Goal: Information Seeking & Learning: Compare options

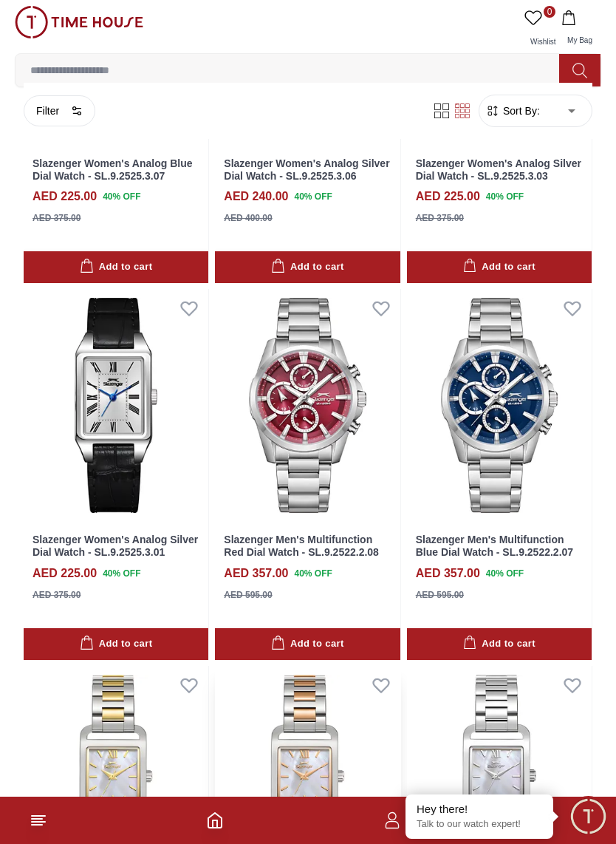
scroll to position [3835, 0]
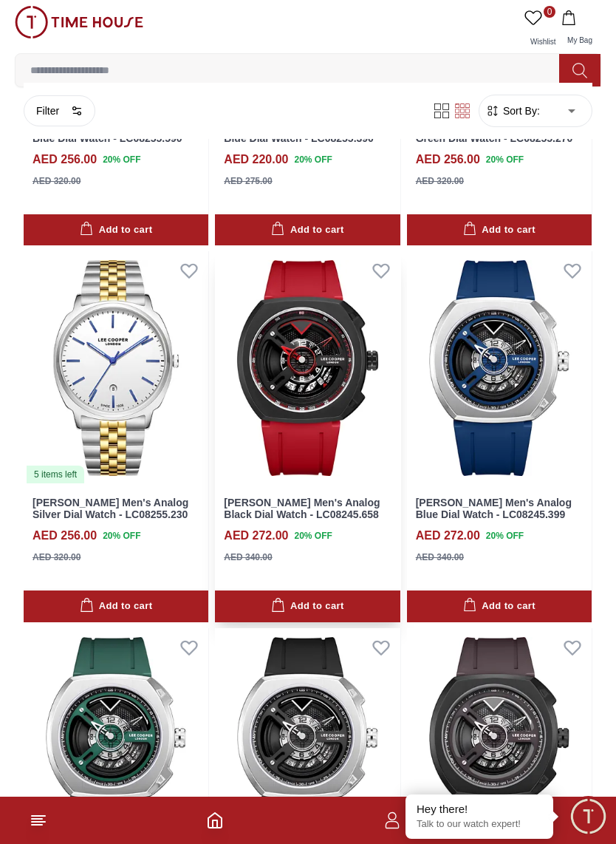
scroll to position [6889, 0]
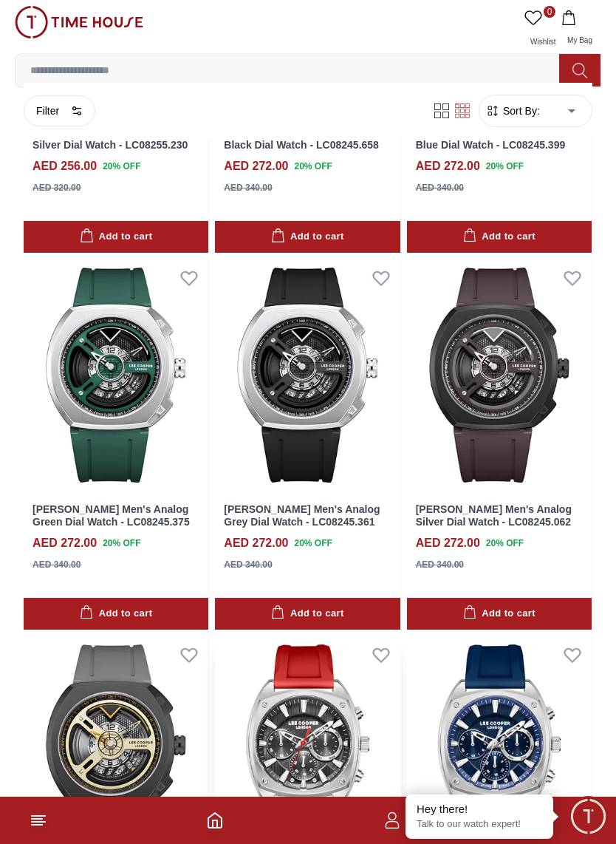
scroll to position [7255, 0]
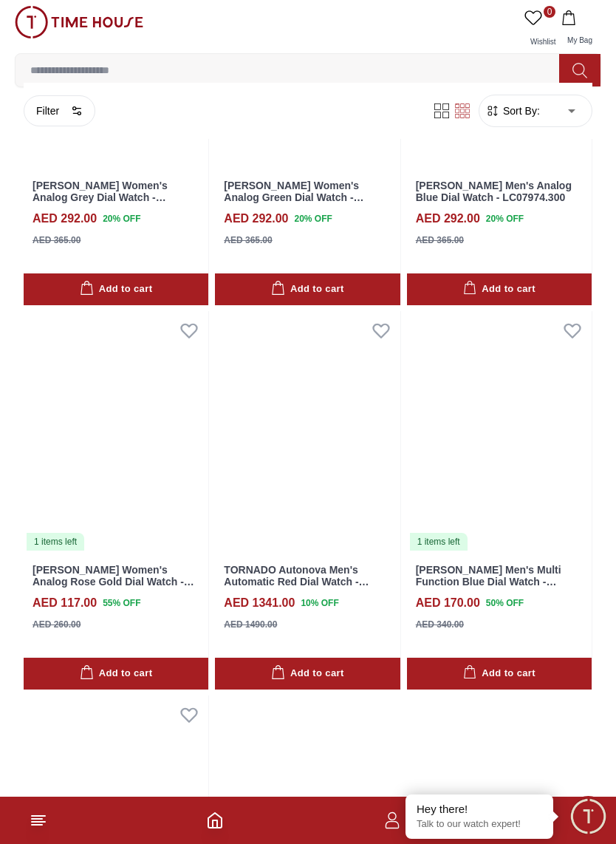
scroll to position [12182, 0]
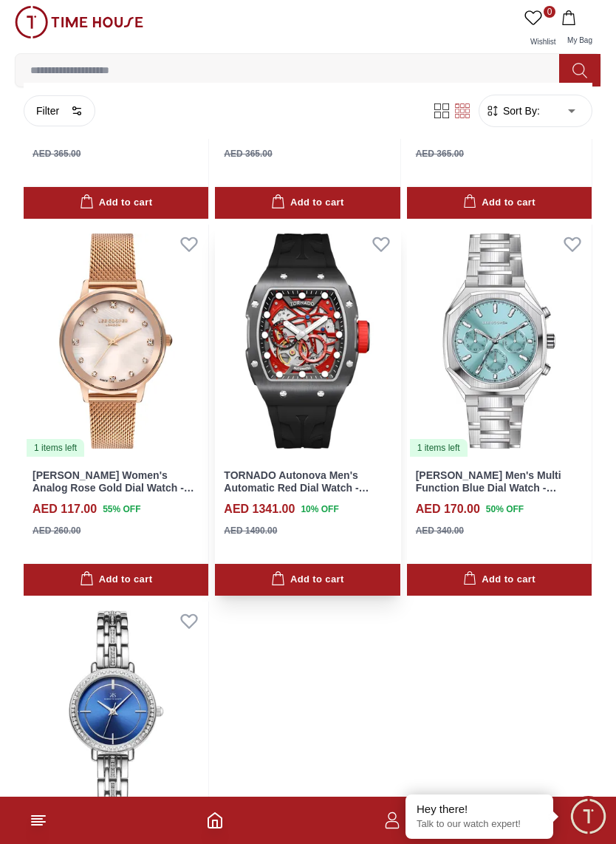
click at [311, 283] on img at bounding box center [307, 341] width 185 height 233
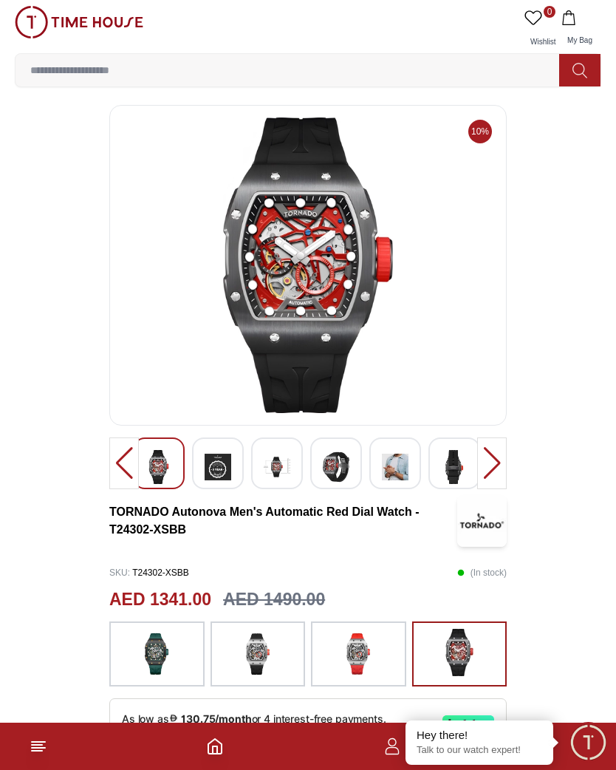
click at [215, 473] on img at bounding box center [218, 467] width 27 height 34
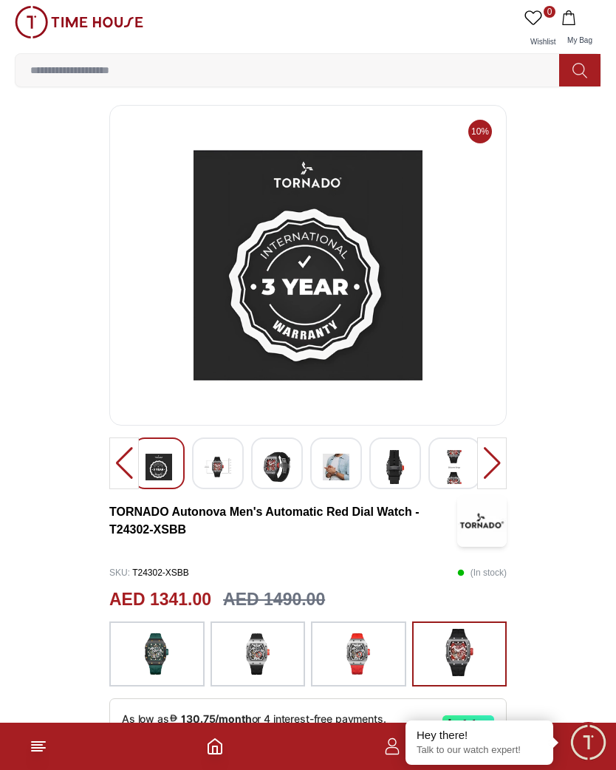
click at [214, 473] on img at bounding box center [218, 467] width 27 height 34
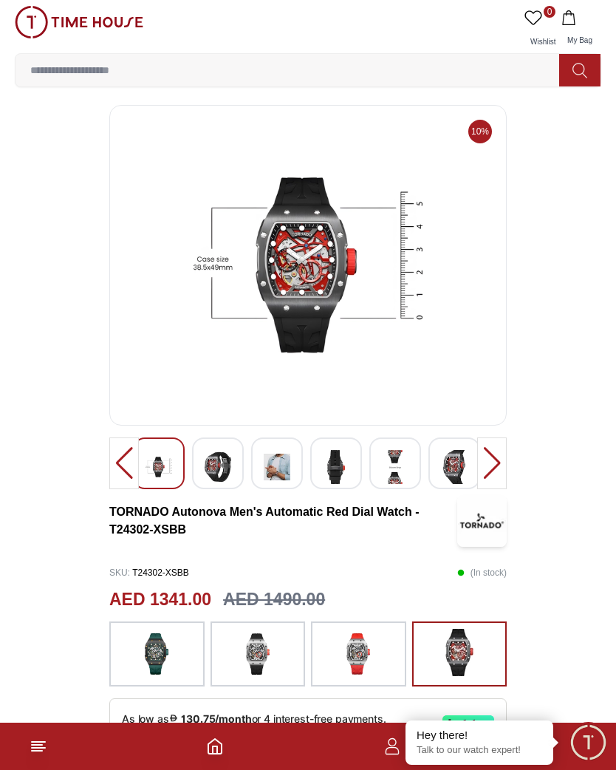
click at [213, 470] on img at bounding box center [218, 467] width 27 height 34
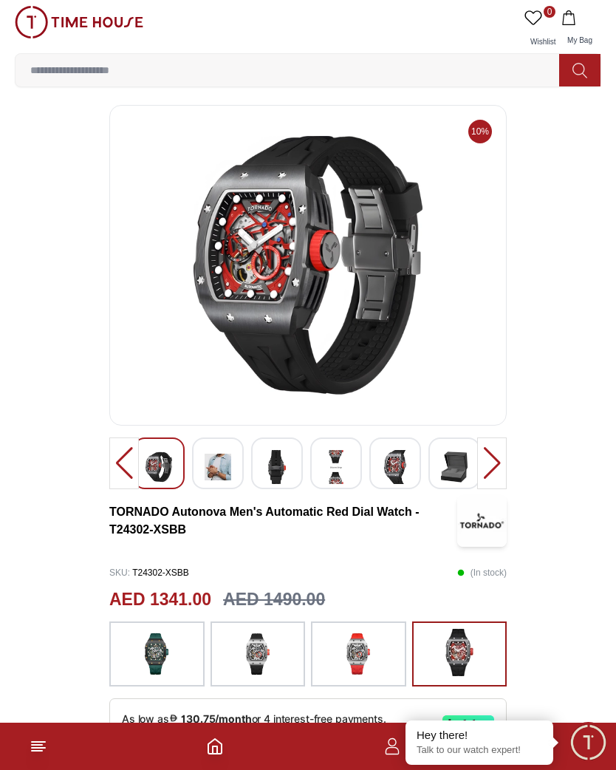
click at [216, 472] on img at bounding box center [218, 467] width 27 height 34
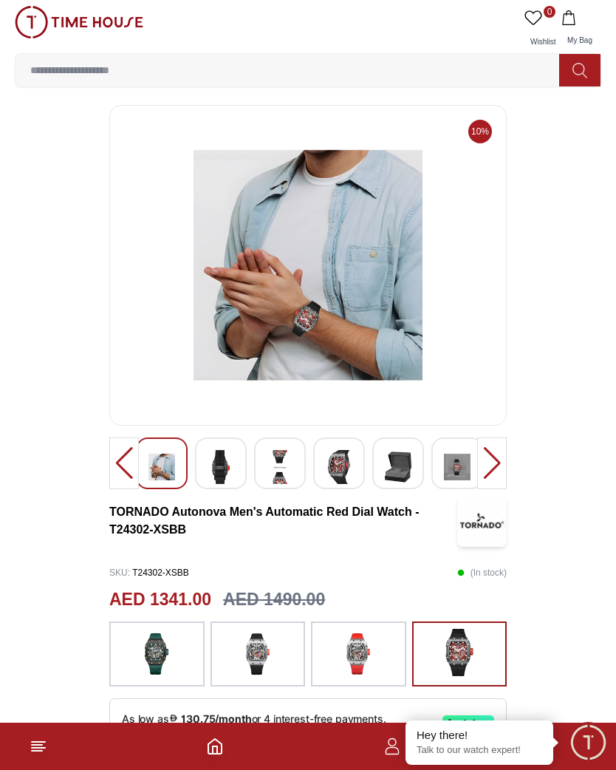
click at [218, 477] on img at bounding box center [221, 467] width 27 height 34
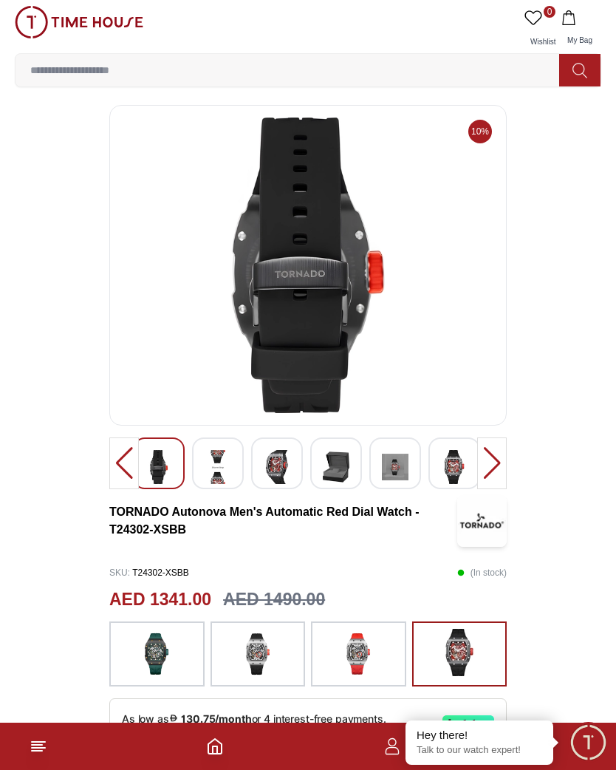
click at [219, 478] on img at bounding box center [218, 467] width 27 height 34
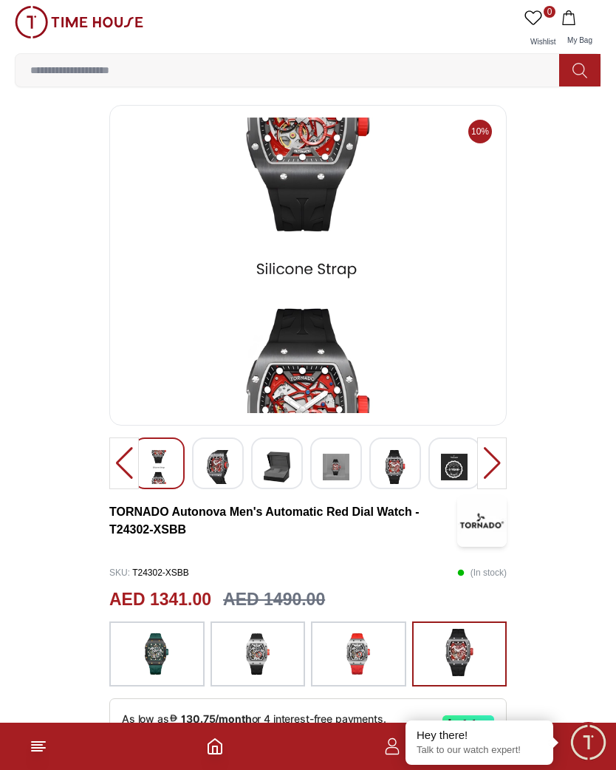
click at [213, 477] on img at bounding box center [218, 467] width 27 height 34
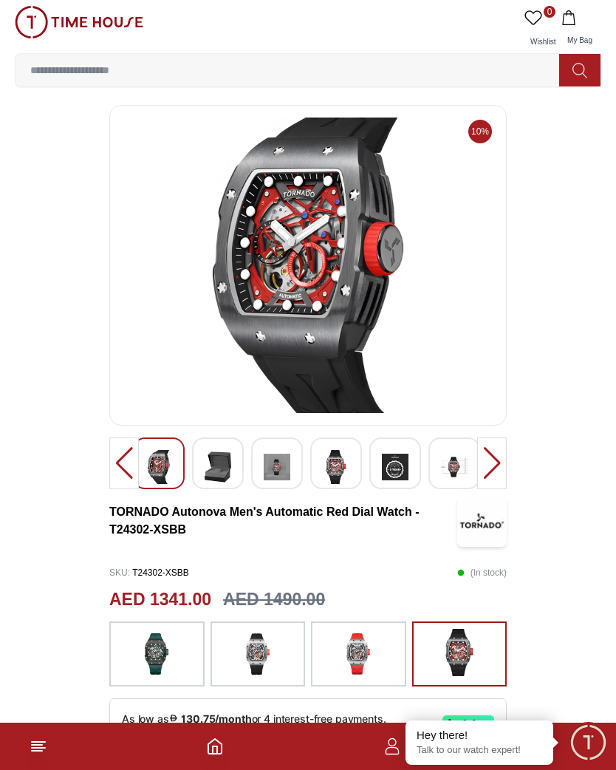
click at [214, 478] on img at bounding box center [218, 467] width 27 height 34
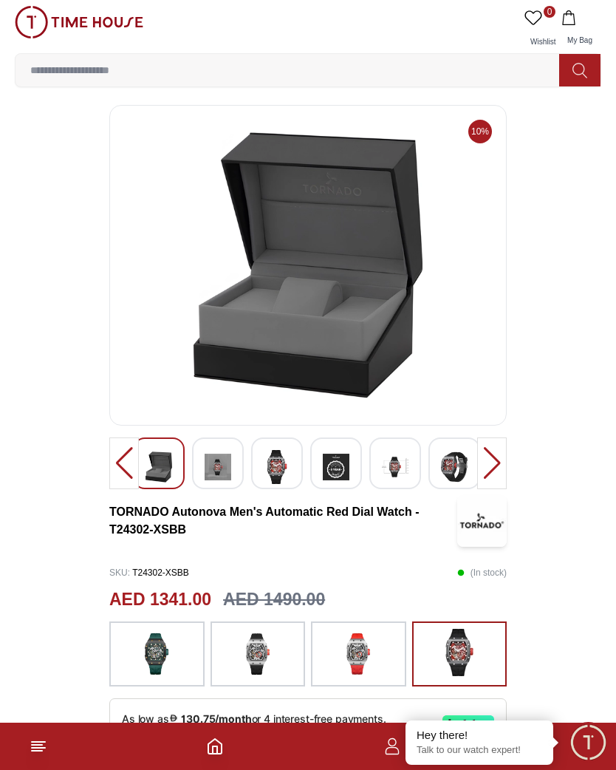
click at [217, 482] on img at bounding box center [218, 467] width 27 height 34
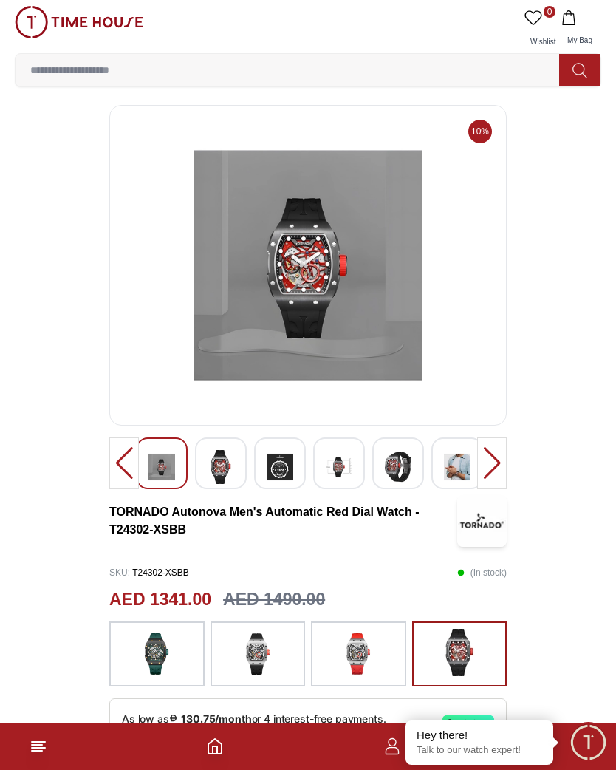
click at [219, 483] on img at bounding box center [221, 467] width 27 height 34
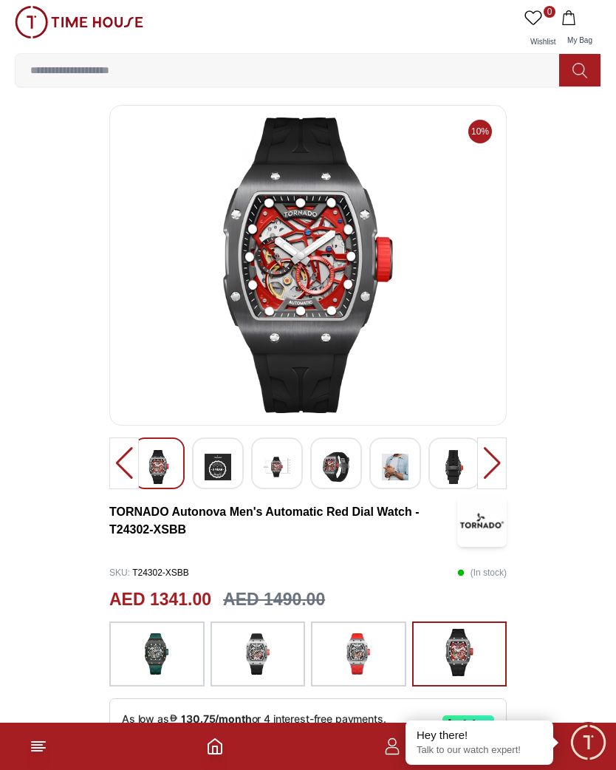
click at [392, 463] on img at bounding box center [395, 467] width 27 height 34
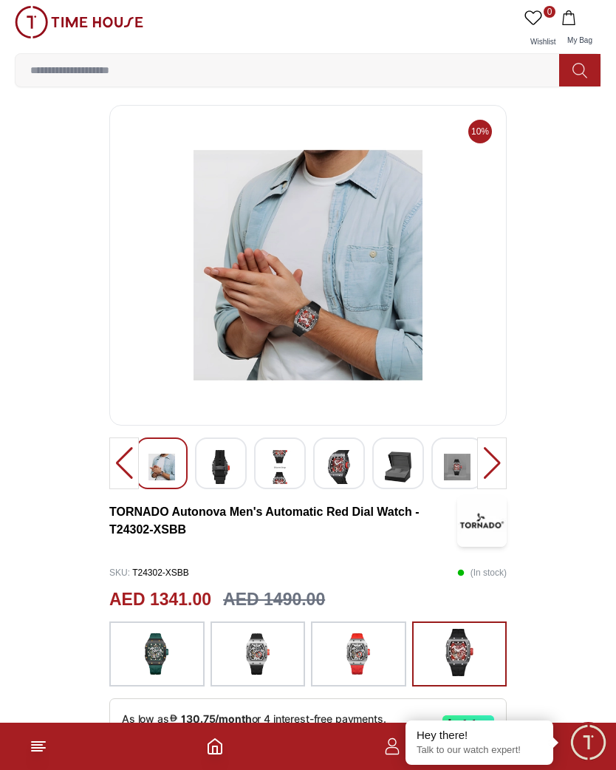
click at [354, 638] on img at bounding box center [358, 654] width 37 height 50
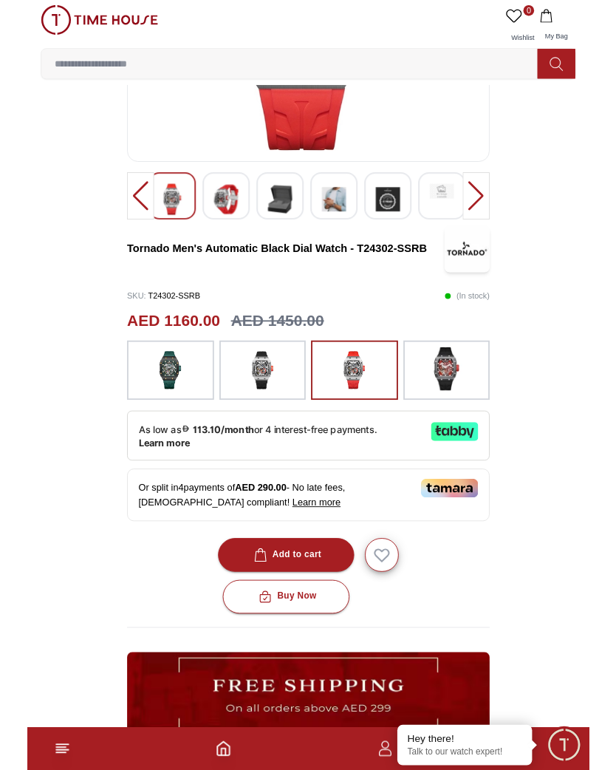
scroll to position [268, 0]
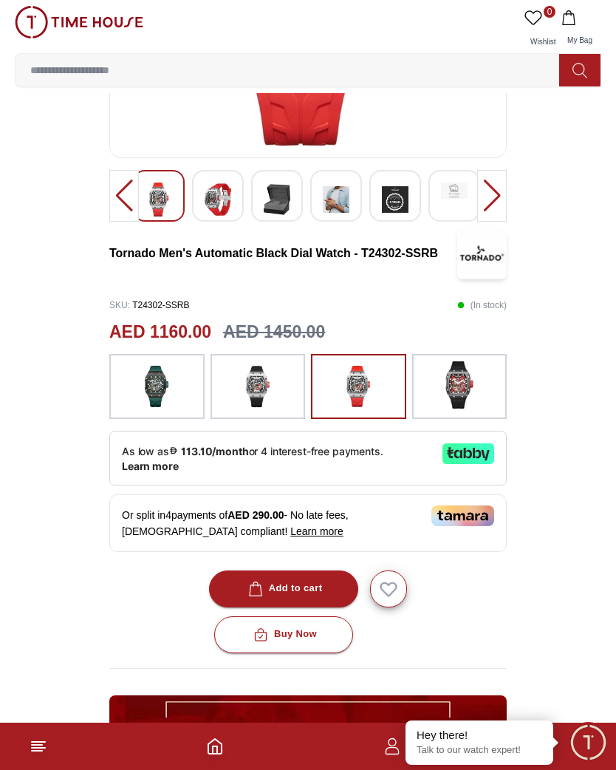
click at [158, 394] on img at bounding box center [156, 386] width 37 height 50
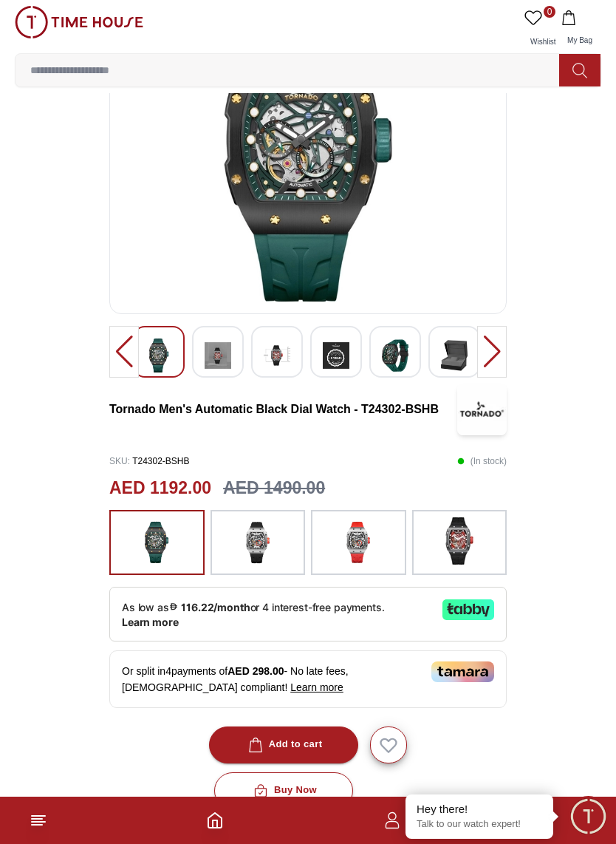
scroll to position [115, 0]
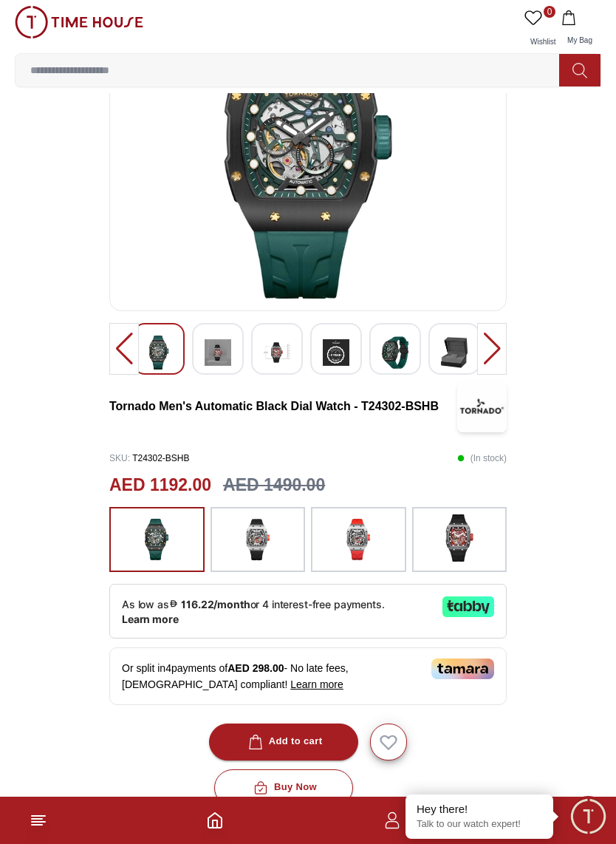
click at [275, 542] on img at bounding box center [257, 539] width 37 height 50
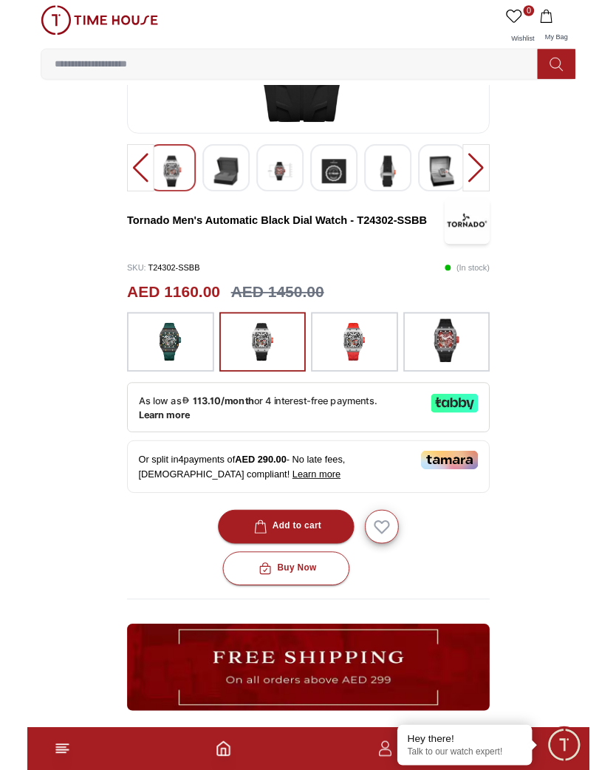
scroll to position [265, 0]
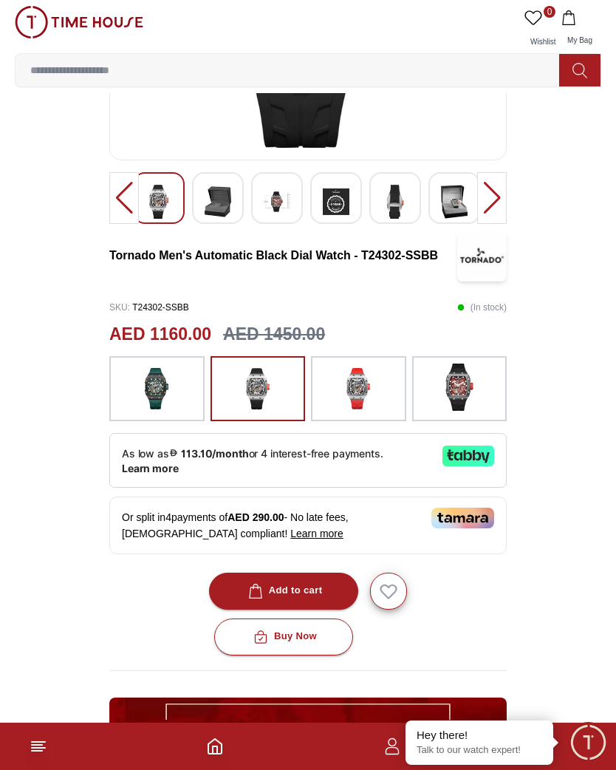
click at [461, 386] on img at bounding box center [459, 387] width 37 height 47
